Goal: Task Accomplishment & Management: Use online tool/utility

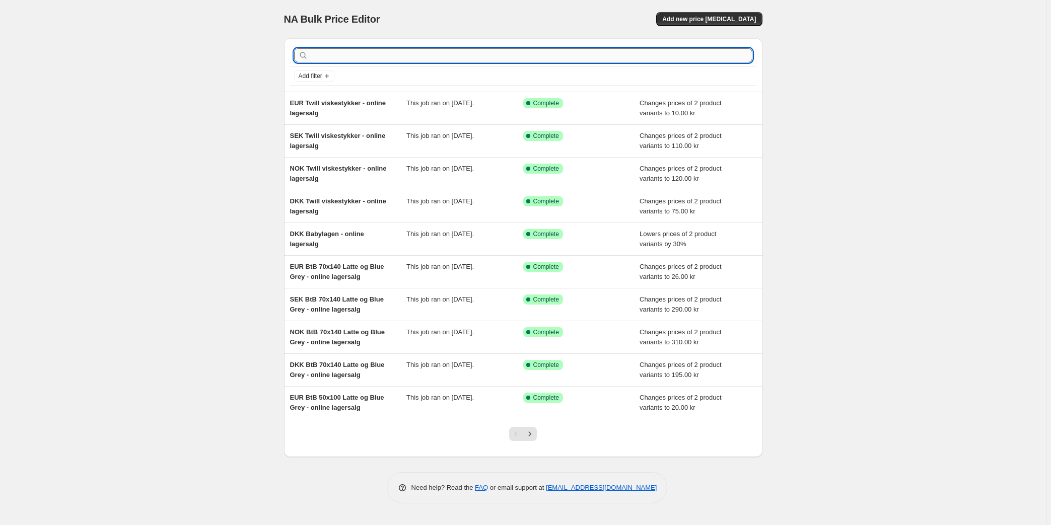
click at [348, 54] on input "text" at bounding box center [531, 55] width 442 height 14
type input "North"
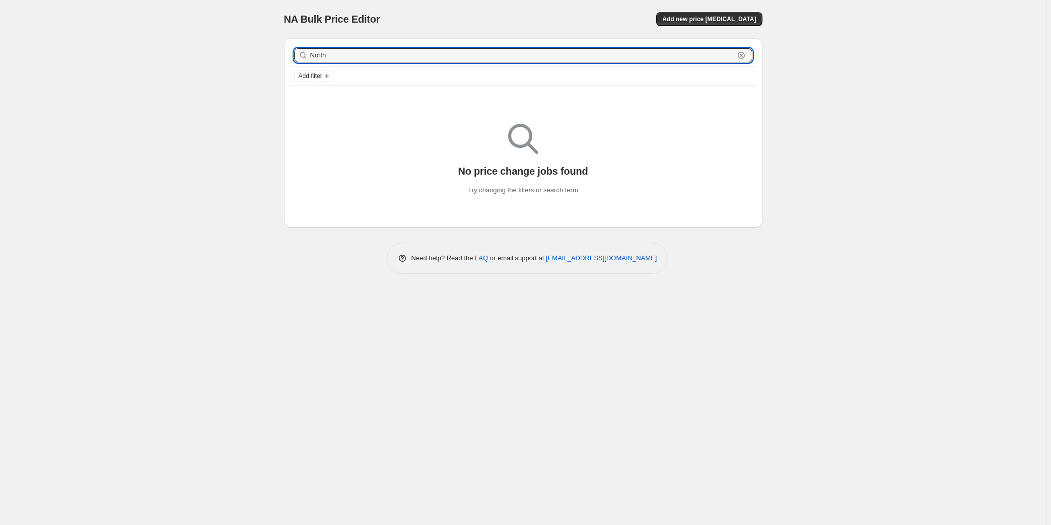
click at [348, 54] on input "North" at bounding box center [522, 55] width 424 height 14
type input "No"
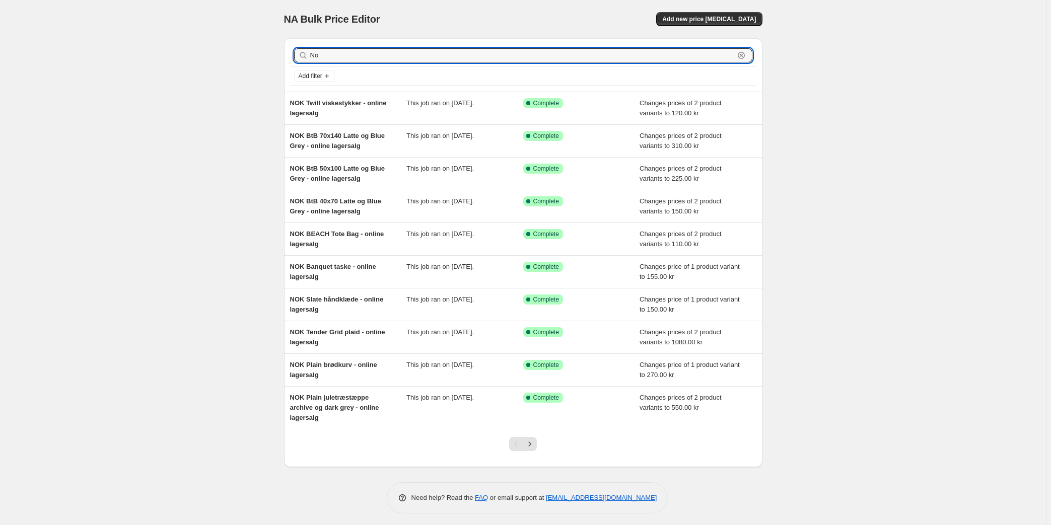
click at [348, 54] on input "No" at bounding box center [522, 55] width 424 height 14
type input "Nord"
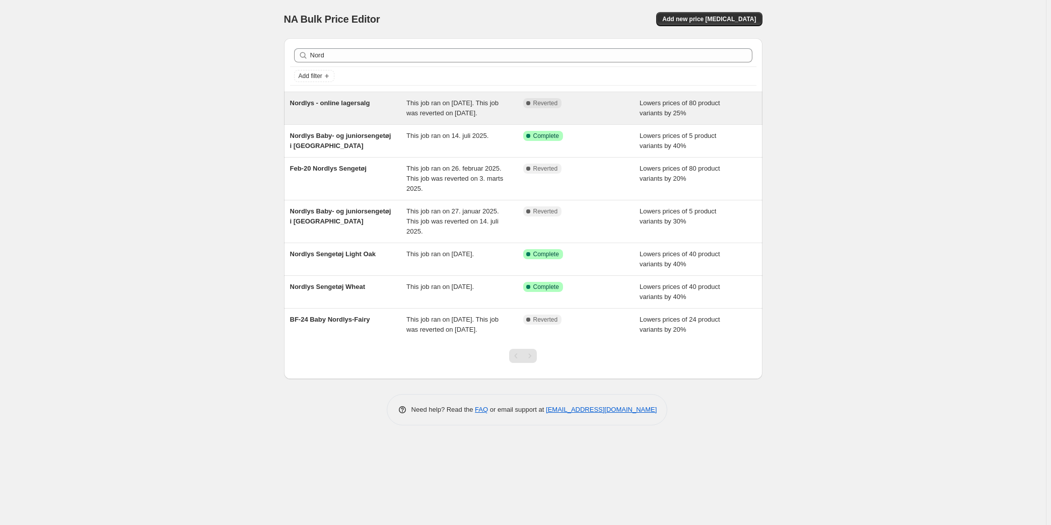
click at [346, 103] on span "Nordlys - online lagersalg" at bounding box center [330, 103] width 80 height 8
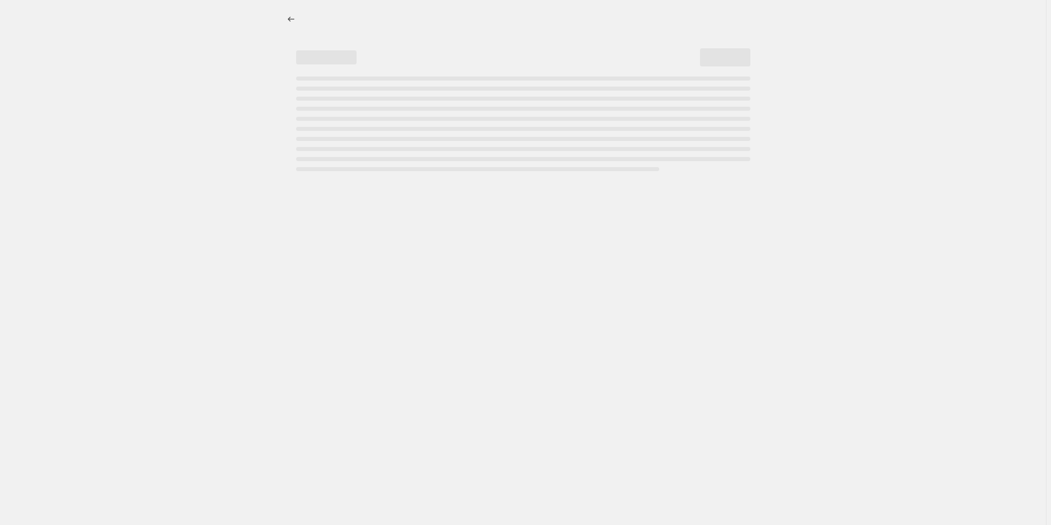
select select "percentage"
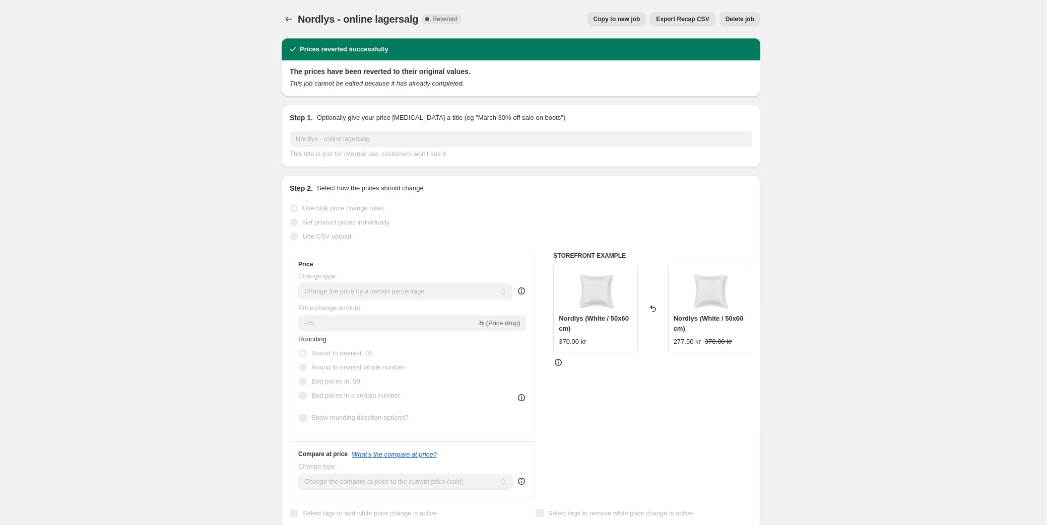
click at [622, 24] on button "Copy to new job" at bounding box center [616, 19] width 59 height 14
select select "percentage"
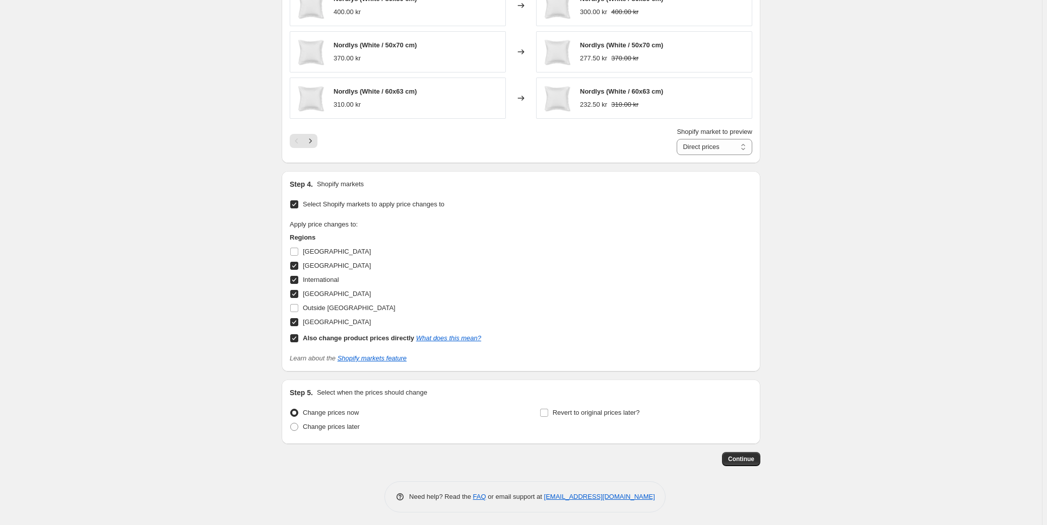
scroll to position [734, 0]
click at [295, 306] on input "Outside EU" at bounding box center [294, 306] width 8 height 8
checkbox input "true"
click at [747, 463] on button "Continue" at bounding box center [741, 457] width 38 height 14
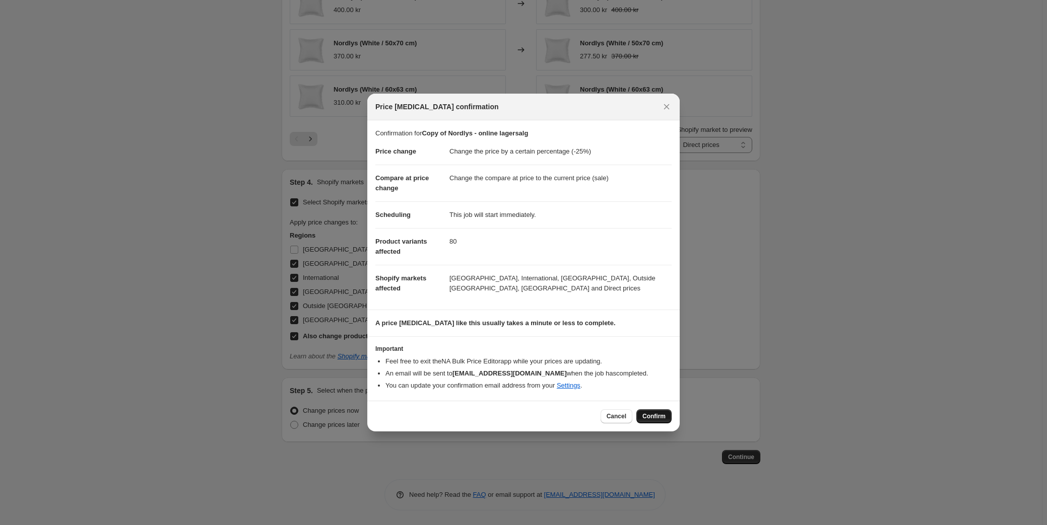
click at [652, 416] on span "Confirm" at bounding box center [653, 417] width 23 height 8
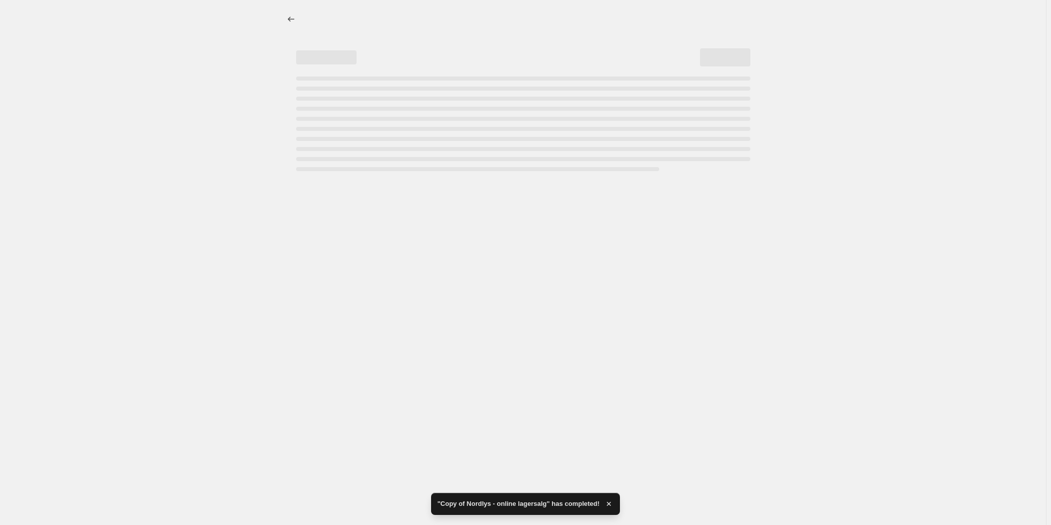
select select "percentage"
